Goal: Task Accomplishment & Management: Manage account settings

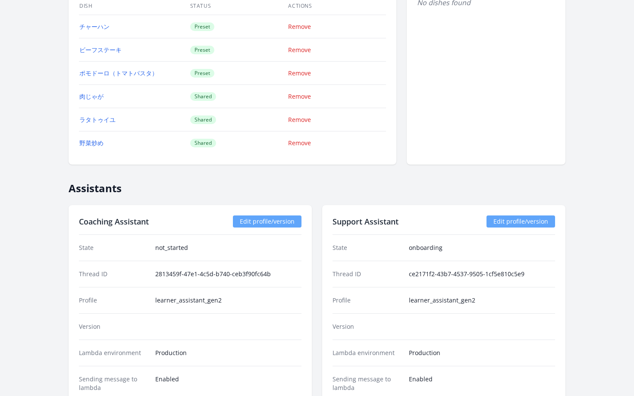
scroll to position [838, 0]
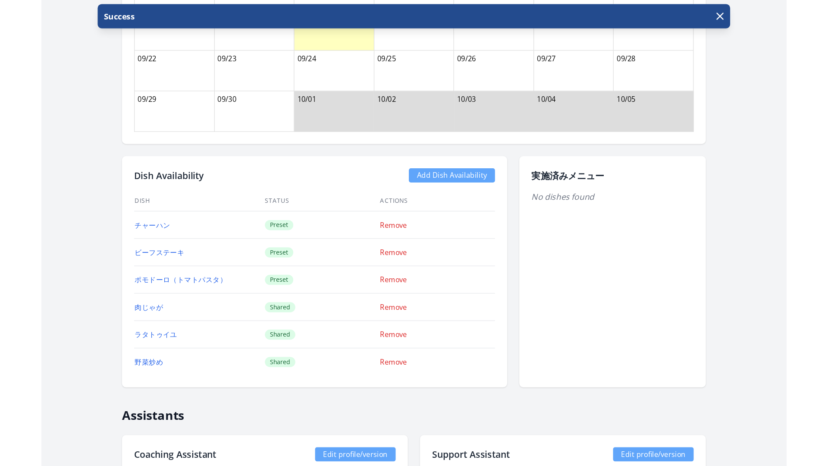
scroll to position [676, 0]
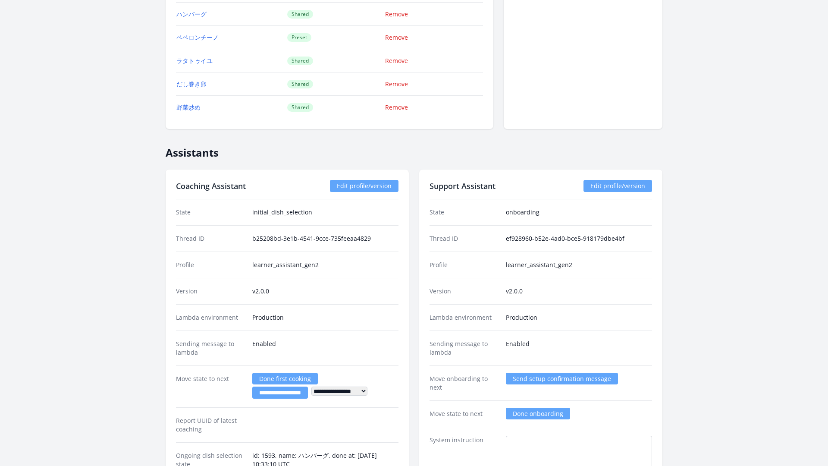
scroll to position [1265, 0]
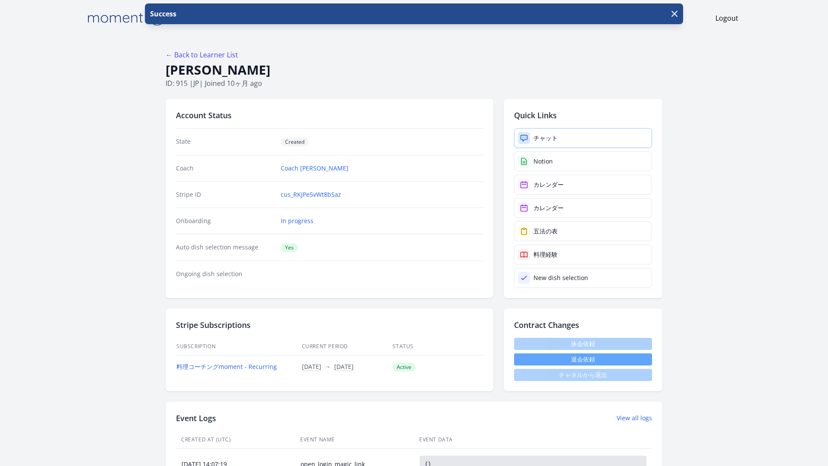
click at [527, 128] on link "チャット" at bounding box center [583, 138] width 138 height 20
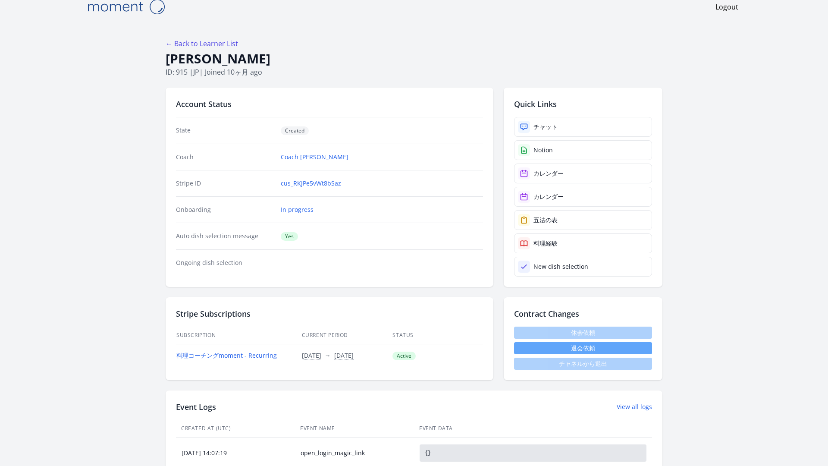
scroll to position [1, 0]
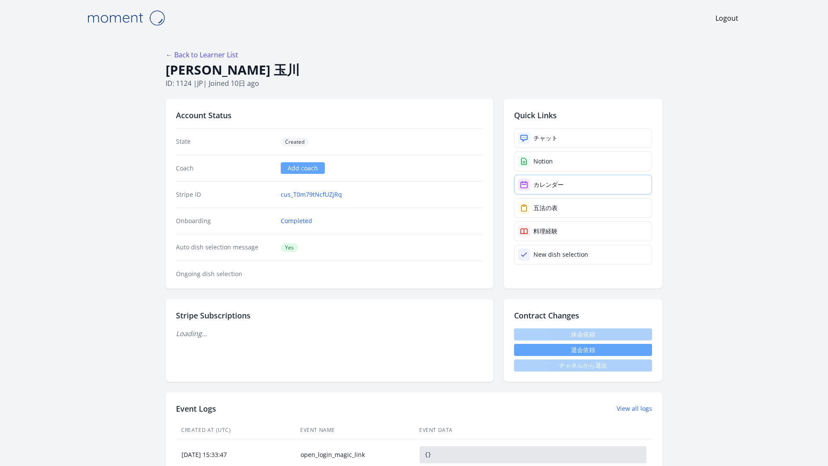
click at [533, 180] on div "カレンダー" at bounding box center [548, 184] width 30 height 9
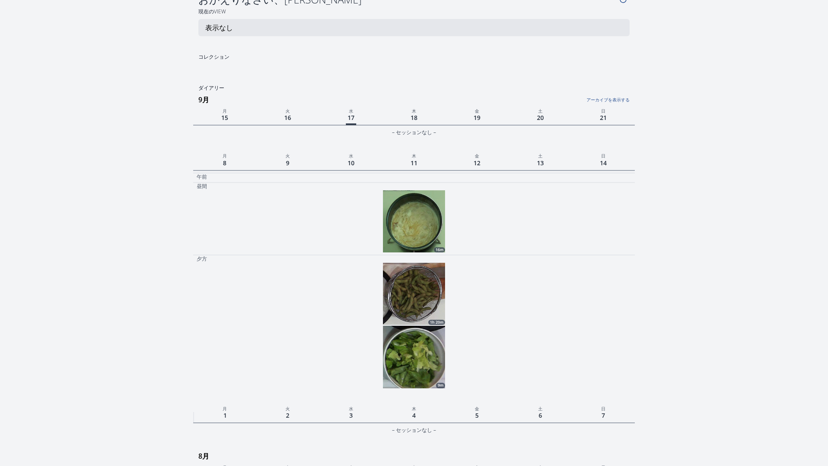
scroll to position [16, 0]
